Goal: Task Accomplishment & Management: Use online tool/utility

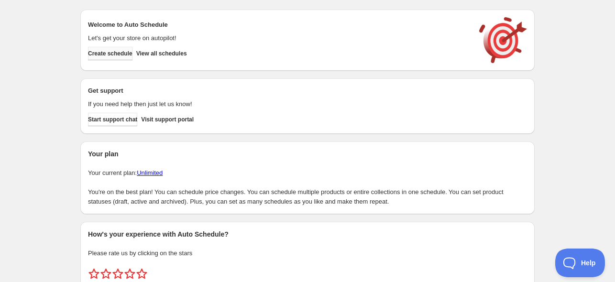
click at [123, 54] on span "Create schedule" at bounding box center [110, 54] width 45 height 8
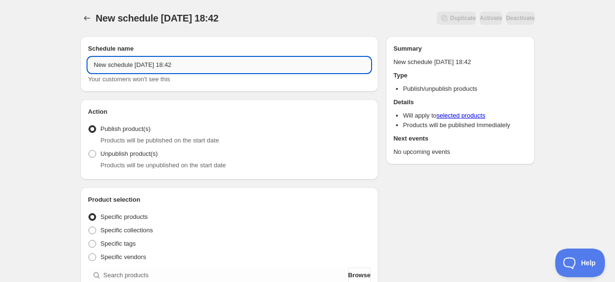
click at [156, 64] on input "New schedule [DATE] 18:42" at bounding box center [229, 64] width 283 height 15
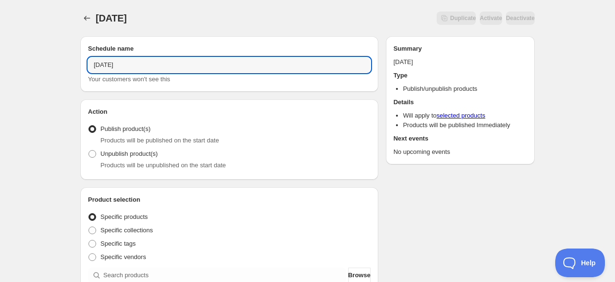
type input "[DATE]"
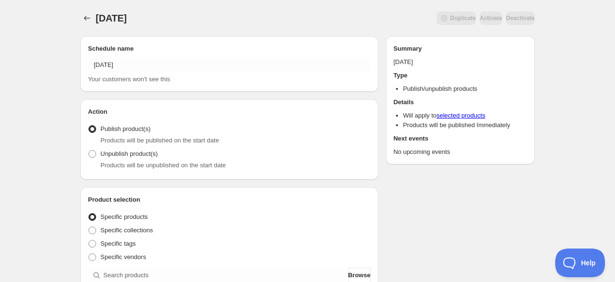
scroll to position [159, 0]
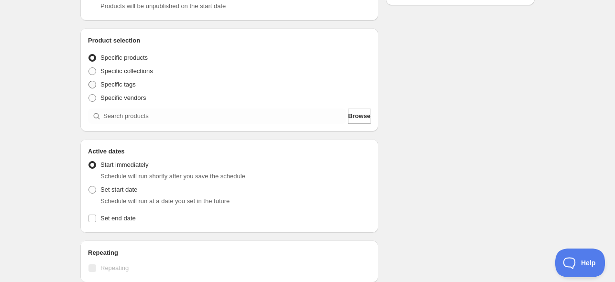
click at [129, 81] on span "Specific tags" at bounding box center [117, 84] width 35 height 7
click at [89, 81] on input "Specific tags" at bounding box center [89, 81] width 0 height 0
radio input "true"
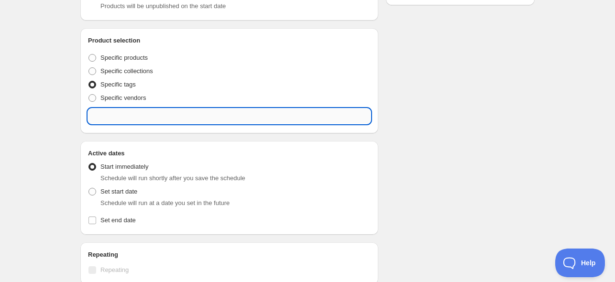
click at [134, 120] on input "text" at bounding box center [229, 116] width 283 height 15
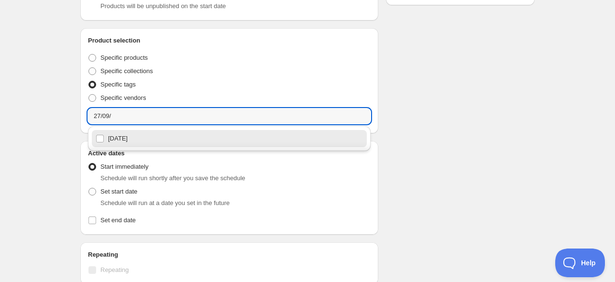
click at [141, 145] on div "[DATE]" at bounding box center [229, 138] width 267 height 13
type input "[DATE]"
checkbox input "true"
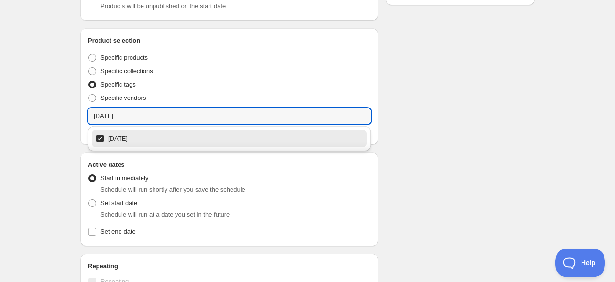
type input "[DATE]"
click at [415, 91] on div "Schedule name [DATE] Your customers won't see this Action Action Publish produc…" at bounding box center [304, 216] width 462 height 695
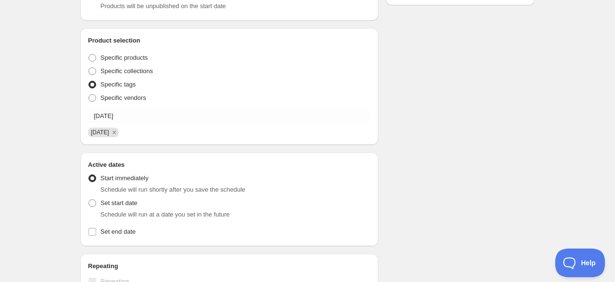
scroll to position [239, 0]
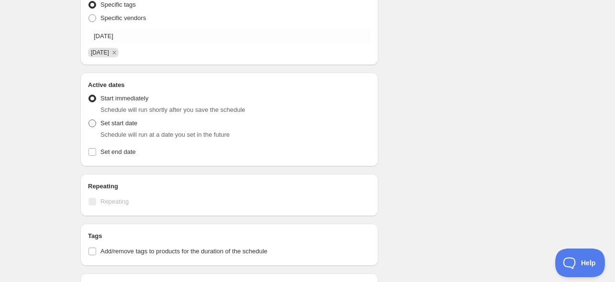
click at [110, 124] on span "Set start date" at bounding box center [118, 123] width 37 height 7
click at [89, 120] on input "Set start date" at bounding box center [89, 120] width 0 height 0
radio input "true"
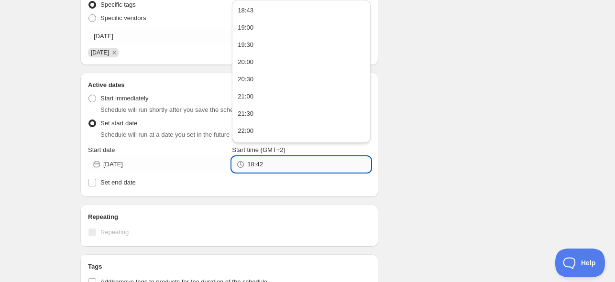
click at [252, 169] on input "18:42" at bounding box center [308, 164] width 123 height 15
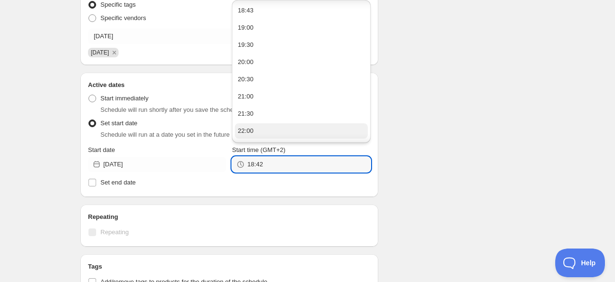
scroll to position [50, 0]
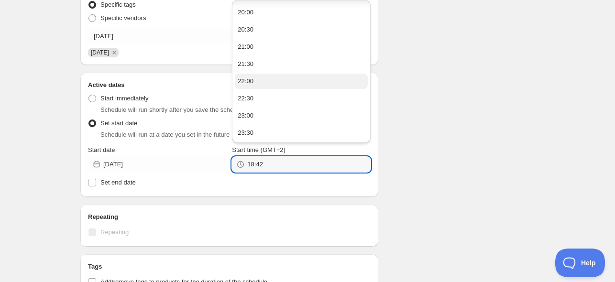
click at [254, 82] on button "22:00" at bounding box center [301, 81] width 133 height 15
type input "22:00"
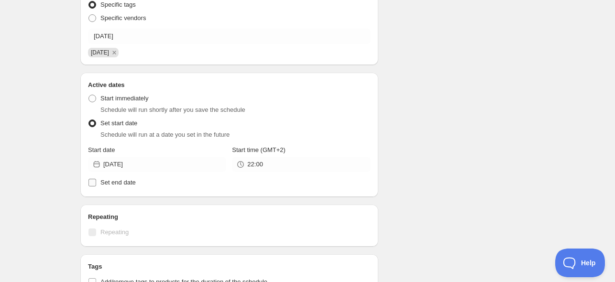
click at [111, 184] on span "Set end date" at bounding box center [117, 182] width 35 height 7
click at [96, 184] on input "Set end date" at bounding box center [93, 183] width 8 height 8
checkbox input "true"
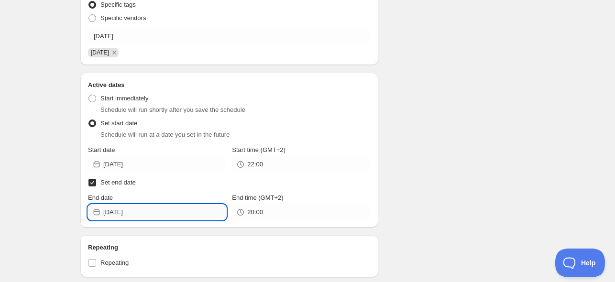
click at [145, 208] on input "[DATE]" at bounding box center [164, 212] width 123 height 15
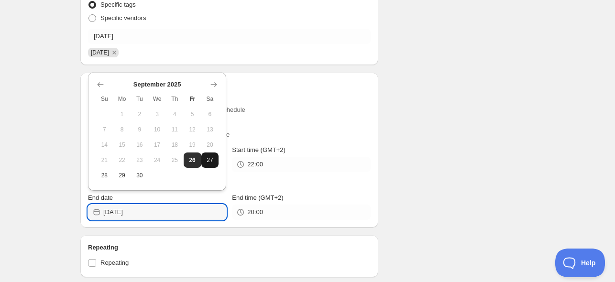
click at [211, 162] on span "27" at bounding box center [210, 160] width 10 height 8
type input "[DATE]"
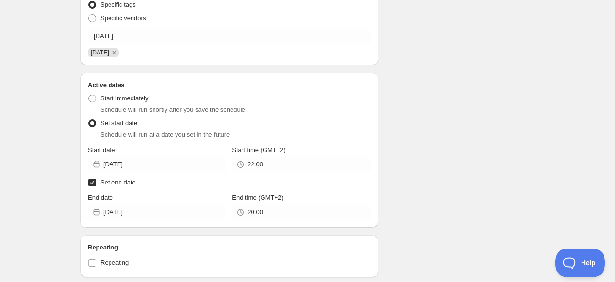
click at [245, 205] on div "20:00" at bounding box center [301, 212] width 138 height 15
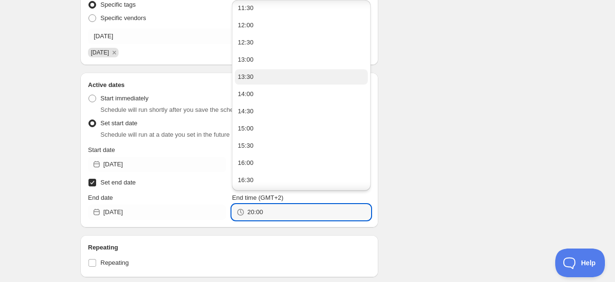
scroll to position [639, 0]
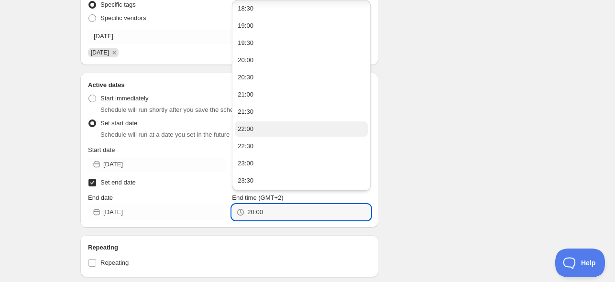
click at [260, 134] on button "22:00" at bounding box center [301, 129] width 133 height 15
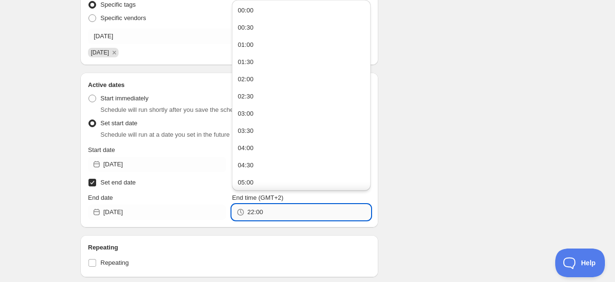
click at [255, 212] on input "22:00" at bounding box center [308, 212] width 123 height 15
type input "22:10"
click at [455, 169] on div "Schedule name [DATE] Your customers won't see this Action Action Publish produc…" at bounding box center [304, 190] width 462 height 802
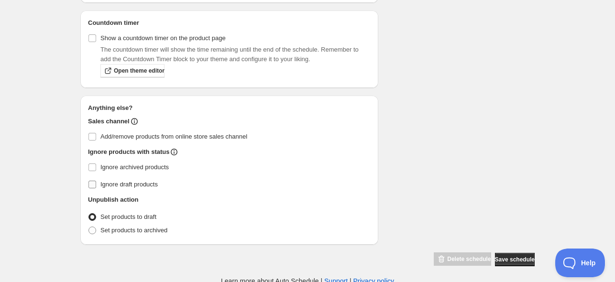
scroll to position [567, 0]
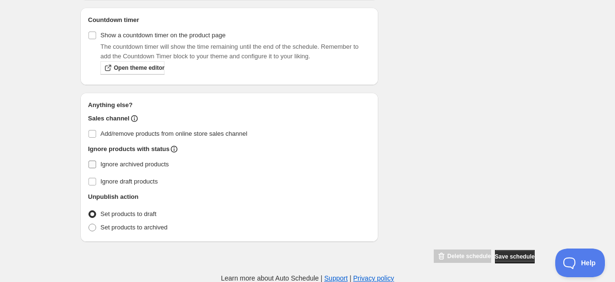
click at [140, 165] on span "Ignore archived products" at bounding box center [134, 164] width 68 height 7
click at [96, 165] on input "Ignore archived products" at bounding box center [93, 165] width 8 height 8
checkbox input "true"
click at [141, 227] on span "Set products to archived" at bounding box center [133, 227] width 67 height 7
click at [89, 224] on input "Set products to archived" at bounding box center [89, 224] width 0 height 0
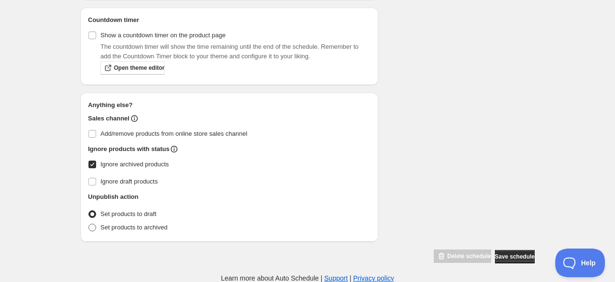
radio input "true"
click at [523, 261] on button "Save schedule" at bounding box center [515, 256] width 40 height 13
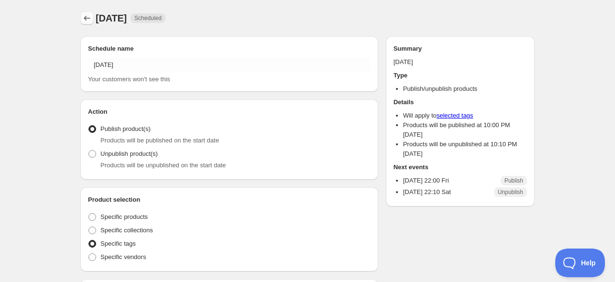
radio input "true"
checkbox input "true"
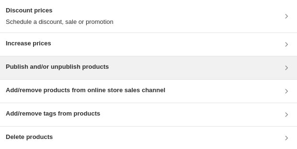
click at [59, 68] on h3 "Publish and/or unpublish products" at bounding box center [57, 67] width 103 height 10
